Goal: Information Seeking & Learning: Learn about a topic

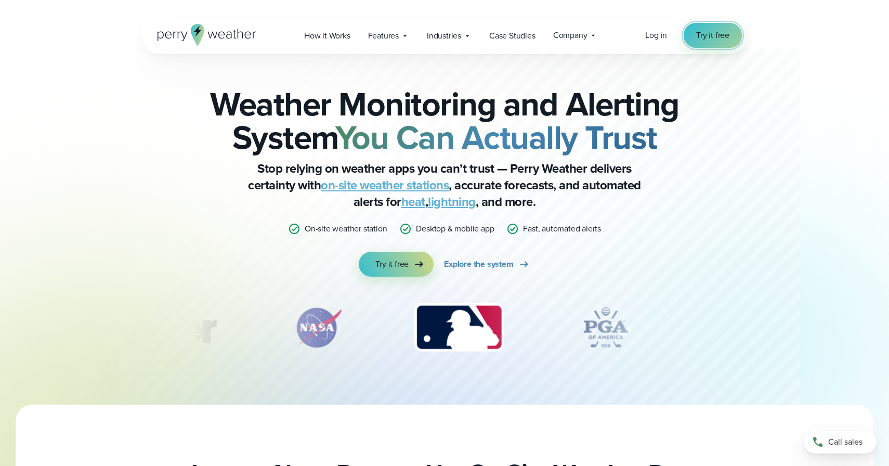
click at [717, 35] on span "Try it free" at bounding box center [712, 35] width 33 height 12
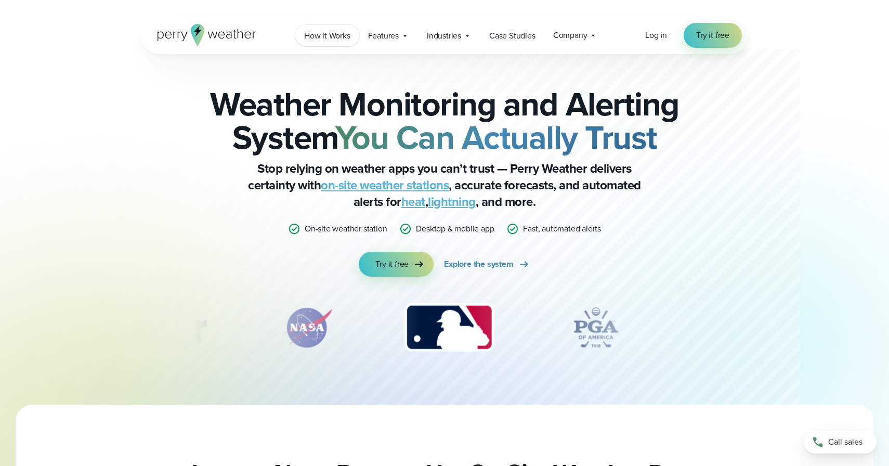
click at [323, 34] on span "How it Works" at bounding box center [327, 36] width 46 height 12
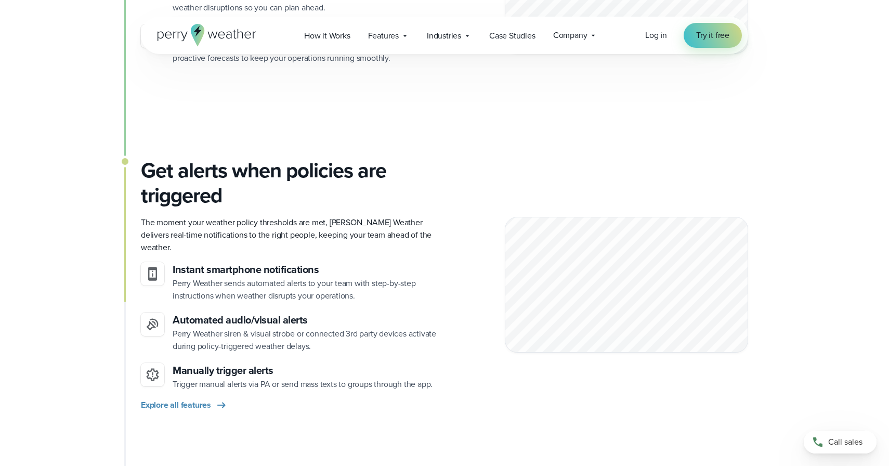
scroll to position [994, 0]
